Goal: Task Accomplishment & Management: Use online tool/utility

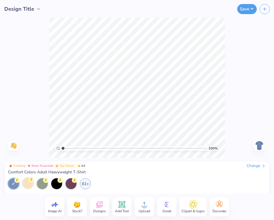
click at [30, 186] on div at bounding box center [27, 182] width 11 height 11
click at [85, 182] on div "61+" at bounding box center [85, 182] width 11 height 11
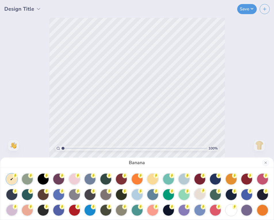
click at [201, 196] on div at bounding box center [199, 193] width 11 height 11
click at [215, 89] on div "Ivory" at bounding box center [137, 110] width 274 height 220
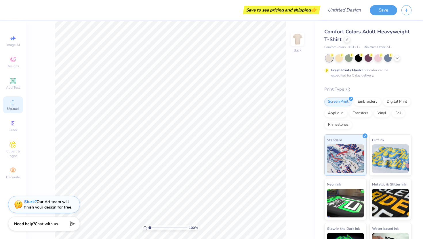
click at [11, 108] on span "Upload" at bounding box center [13, 108] width 12 height 5
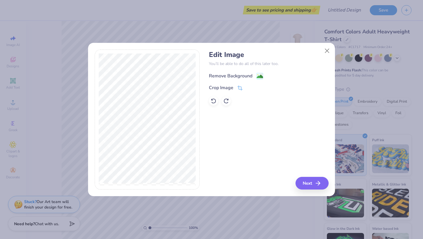
click at [249, 74] on div "Remove Background" at bounding box center [230, 75] width 43 height 7
click at [236, 89] on div "Remove Background Crop Image" at bounding box center [268, 89] width 119 height 34
click at [274, 53] on button "Close" at bounding box center [327, 50] width 11 height 11
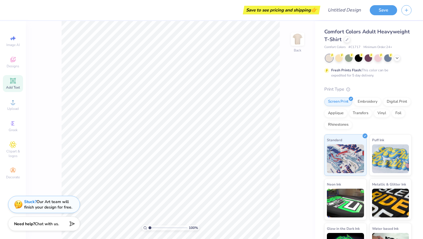
click at [13, 77] on icon at bounding box center [12, 80] width 7 height 7
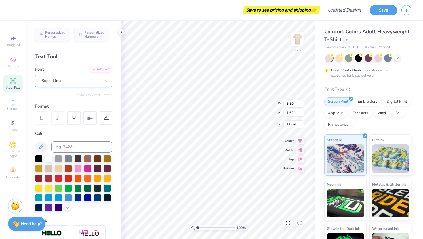
click at [95, 83] on div "Super Dream" at bounding box center [71, 80] width 60 height 9
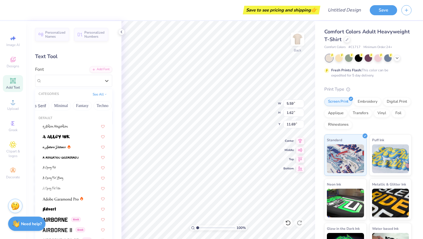
scroll to position [0, 152]
click at [98, 106] on button "Techno" at bounding box center [100, 105] width 18 height 9
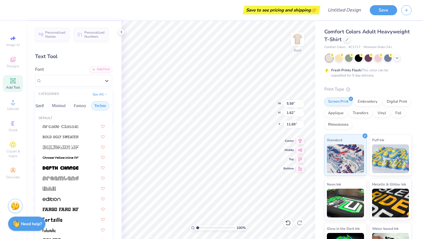
scroll to position [0, 169]
click at [66, 103] on button "Fantasy" at bounding box center [63, 105] width 19 height 9
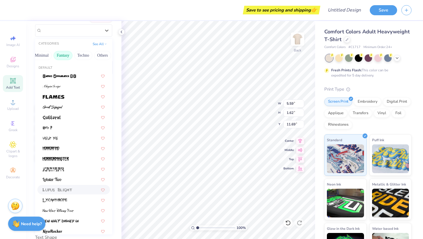
scroll to position [0, 0]
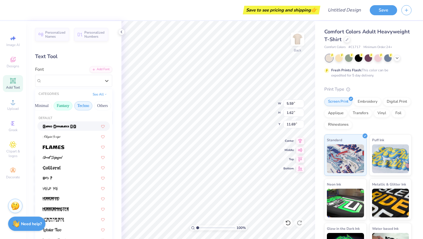
click at [81, 107] on button "Techno" at bounding box center [83, 105] width 18 height 9
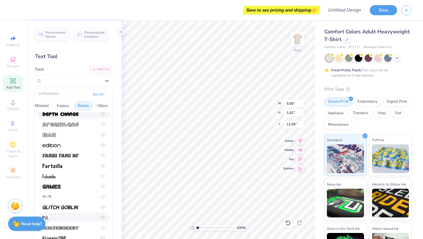
scroll to position [53, 0]
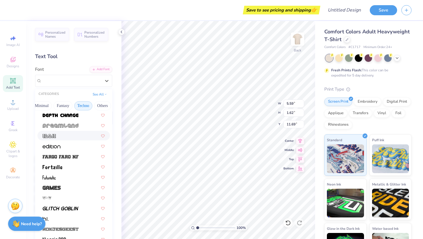
click at [66, 135] on div at bounding box center [74, 136] width 62 height 6
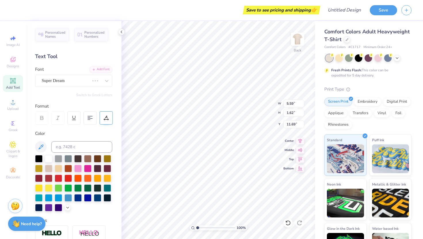
type textarea "T"
type textarea "[GEOGRAPHIC_DATA]"
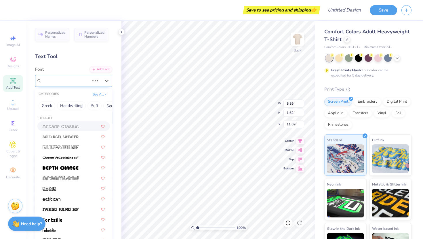
click at [101, 83] on div at bounding box center [101, 81] width 22 height 12
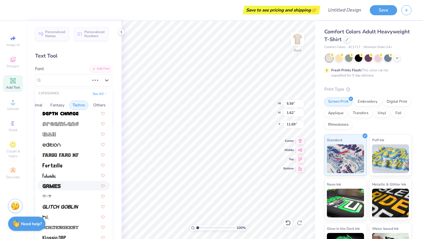
scroll to position [44, 0]
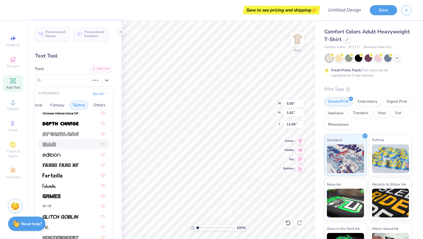
click at [81, 146] on div at bounding box center [74, 144] width 62 height 6
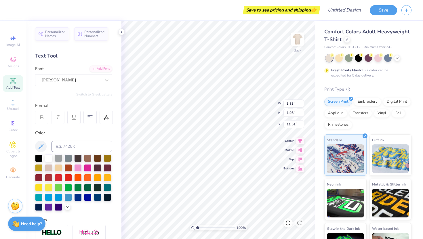
type input "4.87"
type input "2.83"
type input "1.46"
type input "3.91"
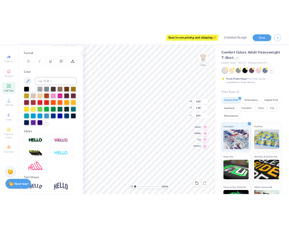
scroll to position [95, 0]
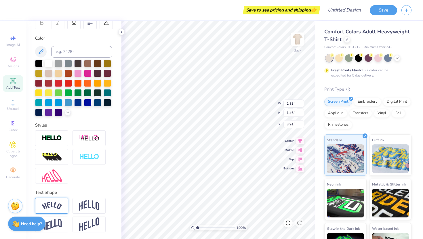
click at [62, 205] on img at bounding box center [52, 206] width 20 height 8
type input "4.88"
type input "1.86"
type input "3.71"
click at [84, 206] on img at bounding box center [89, 205] width 20 height 11
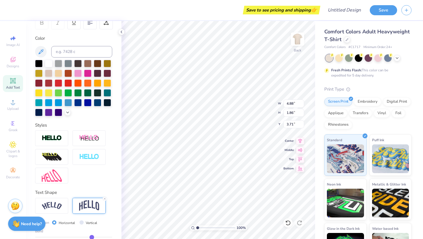
type input "2.83"
type input "2.03"
type input "3.62"
click at [64, 208] on div at bounding box center [51, 206] width 33 height 16
type input "4.88"
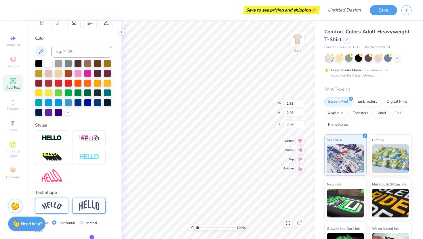
type input "1.86"
type input "3.71"
type input "3.60"
type input "1.37"
type input "4.20"
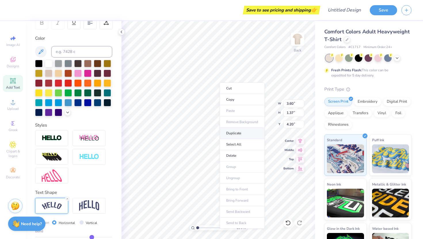
click at [243, 137] on li "Duplicate" at bounding box center [241, 133] width 45 height 11
type input "5.20"
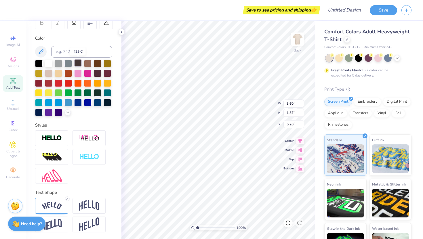
click at [79, 63] on div at bounding box center [77, 62] width 7 height 7
type input "4.42"
click at [230, 189] on li "Bring to Front" at bounding box center [237, 191] width 45 height 11
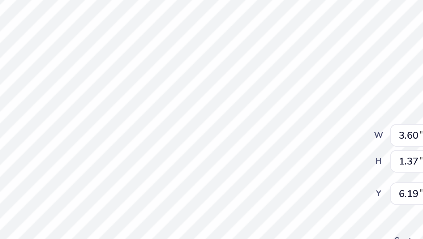
type input "3.54"
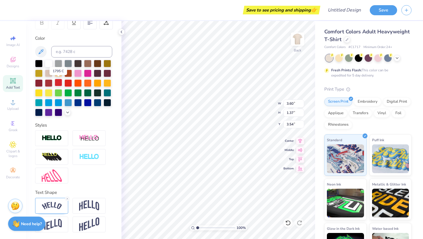
click at [57, 81] on div at bounding box center [58, 82] width 7 height 7
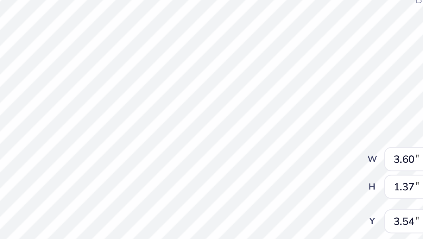
type input "3.00"
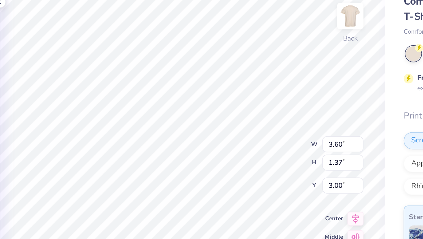
type input "3.55"
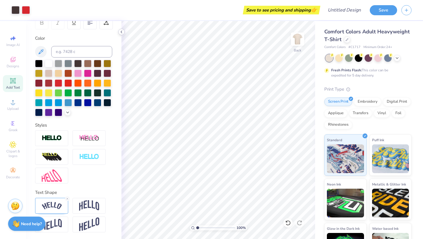
click at [120, 31] on icon at bounding box center [121, 32] width 5 height 5
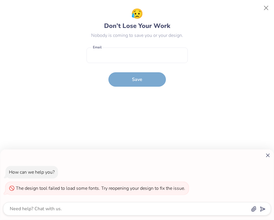
click at [268, 7] on div "How can we help you? The design tool failed to load some fonts. Try reopening y…" at bounding box center [137, 110] width 274 height 220
type textarea "x"
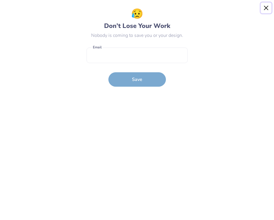
click at [267, 7] on button "Close" at bounding box center [266, 8] width 11 height 11
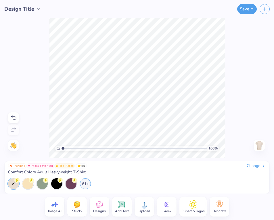
click at [259, 145] on img at bounding box center [259, 145] width 9 height 9
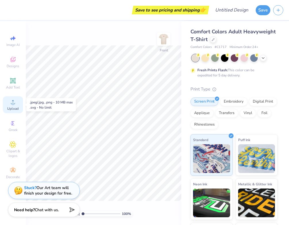
click at [12, 102] on icon at bounding box center [12, 102] width 7 height 7
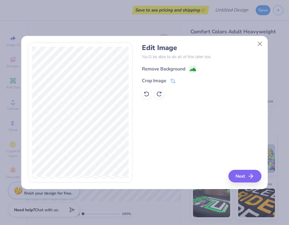
click at [179, 70] on div "Remove Background" at bounding box center [163, 69] width 43 height 7
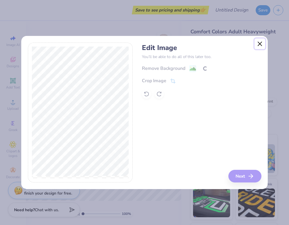
click at [261, 45] on button "Close" at bounding box center [260, 44] width 11 height 11
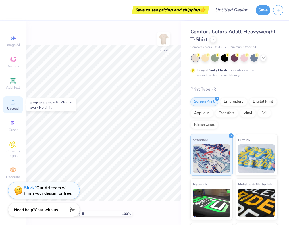
click at [12, 101] on icon at bounding box center [12, 102] width 7 height 7
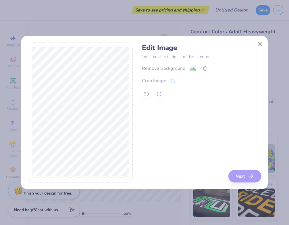
click at [156, 98] on div "Remove Background Crop Image" at bounding box center [201, 82] width 119 height 34
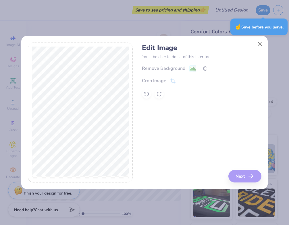
click at [193, 67] on div "Remove Background Crop Image" at bounding box center [201, 82] width 119 height 34
click at [262, 41] on button "Close" at bounding box center [260, 44] width 11 height 11
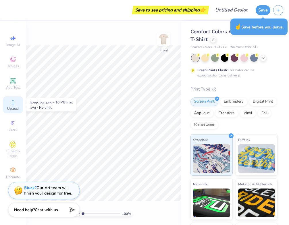
click at [12, 104] on icon at bounding box center [12, 102] width 7 height 7
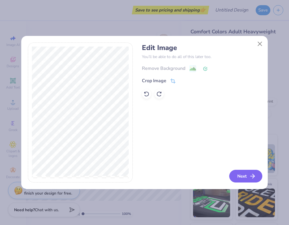
click at [248, 173] on button "Next" at bounding box center [246, 176] width 33 height 13
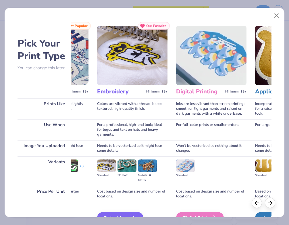
scroll to position [33, 0]
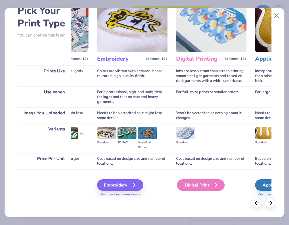
click at [212, 182] on div "Digital Print" at bounding box center [201, 185] width 48 height 12
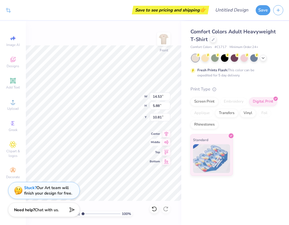
type input "3.00"
type input "12.20"
type input "4.93"
type input "4.18"
click at [235, 58] on div at bounding box center [234, 57] width 7 height 7
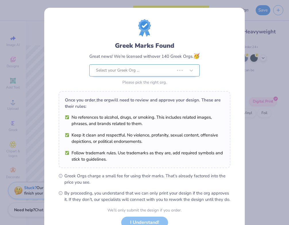
click at [185, 72] on div at bounding box center [180, 71] width 10 height 6
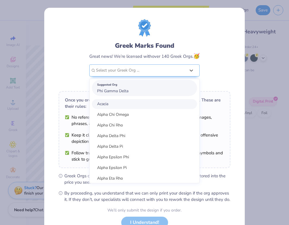
click at [163, 88] on div "Suggested Org Phi Gamma Delta" at bounding box center [144, 88] width 105 height 16
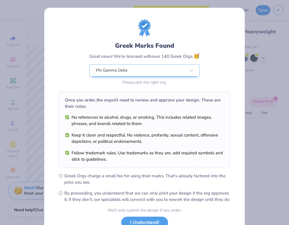
scroll to position [44, 0]
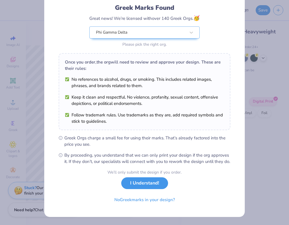
click at [146, 185] on button "I Understand!" at bounding box center [144, 183] width 47 height 12
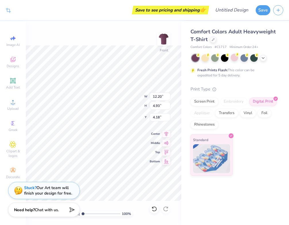
type input "4.29"
